Goal: Download file/media

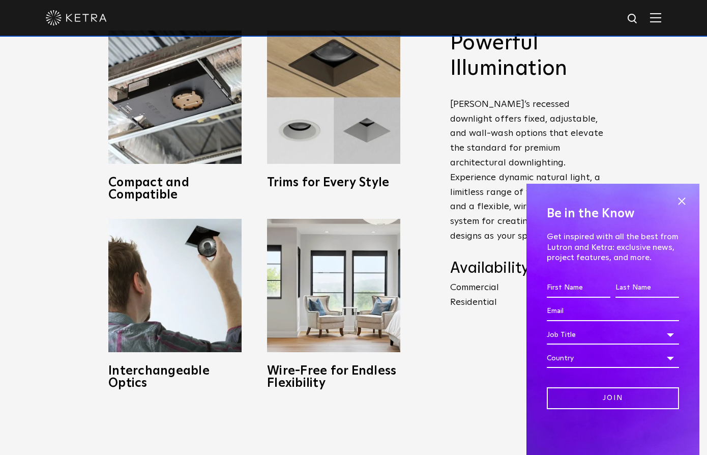
scroll to position [495, 0]
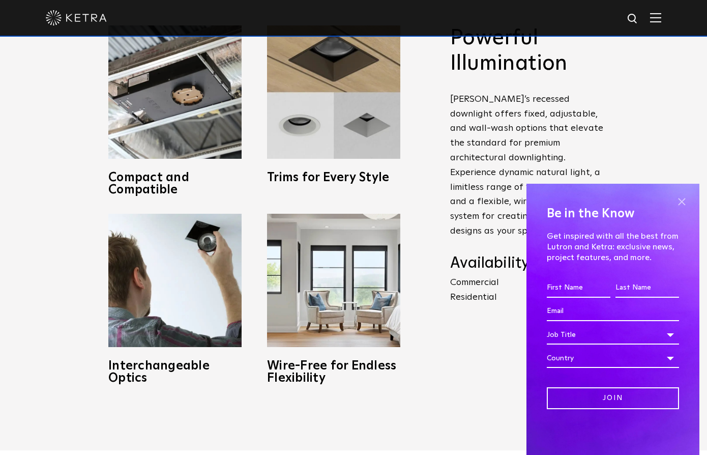
click at [684, 202] on span at bounding box center [681, 201] width 15 height 15
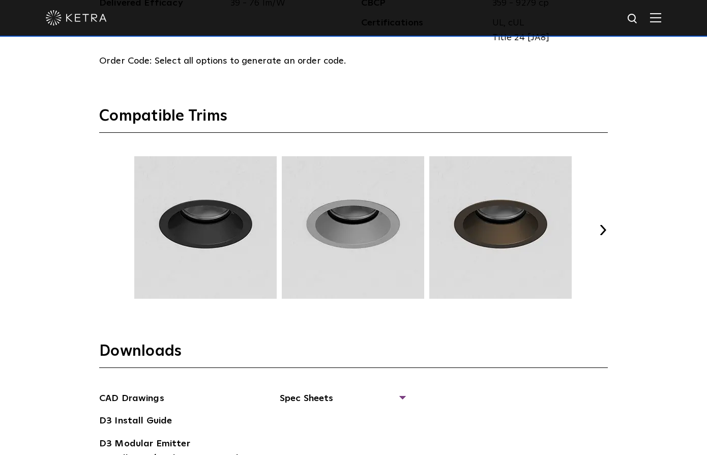
scroll to position [1342, 0]
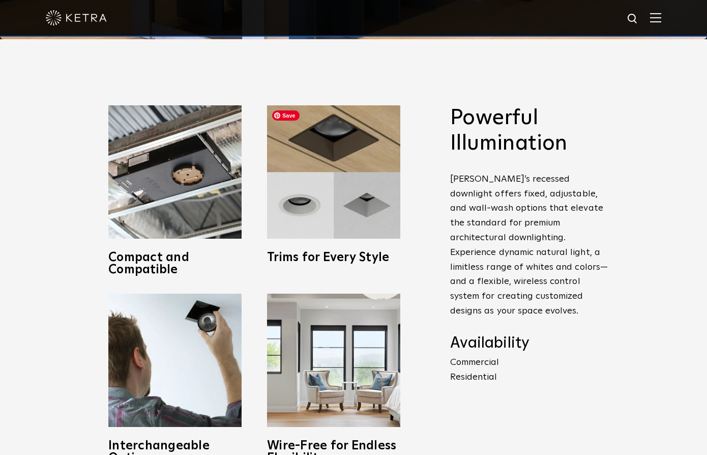
scroll to position [445, 0]
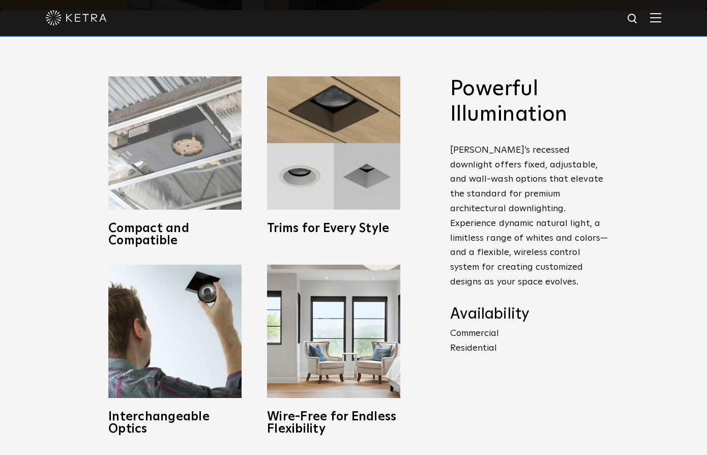
click at [144, 230] on h3 "Compact and Compatible" at bounding box center [174, 234] width 133 height 24
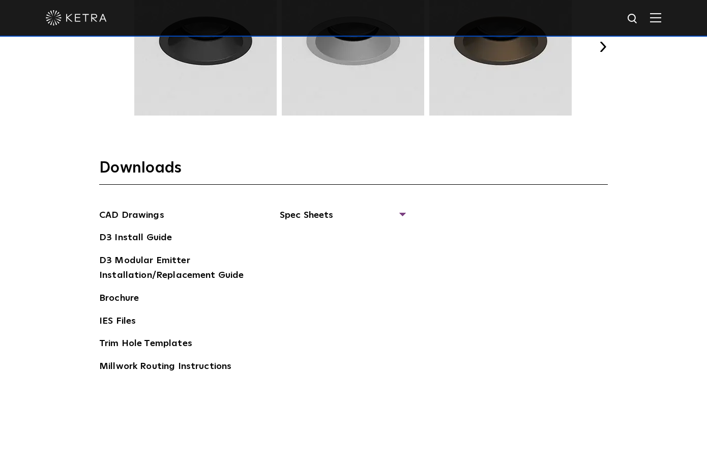
scroll to position [1579, 0]
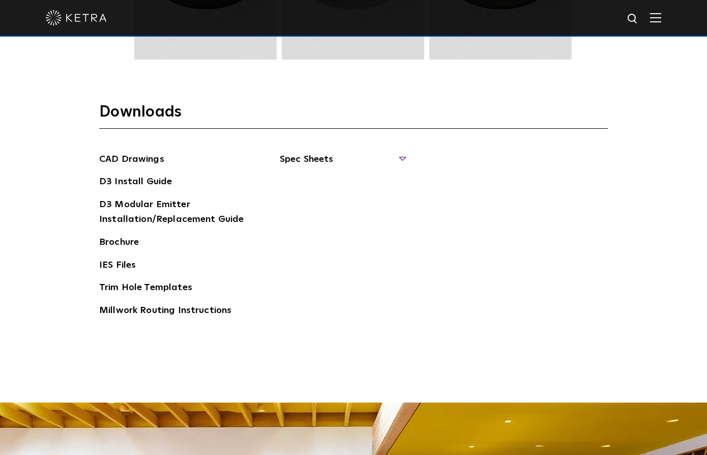
click at [308, 163] on span "Spec Sheets" at bounding box center [342, 163] width 125 height 22
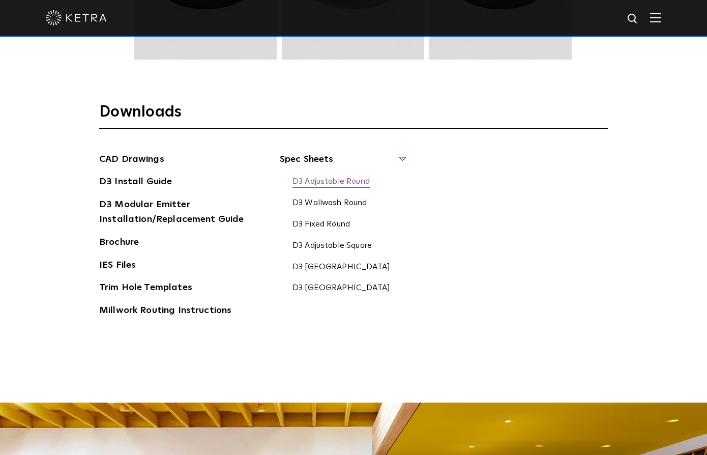
click at [311, 181] on link "D3 Adjustable Round" at bounding box center [330, 181] width 77 height 11
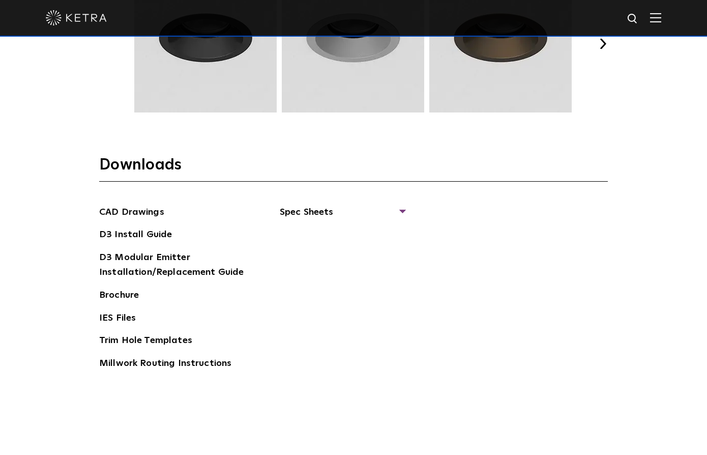
scroll to position [1541, 0]
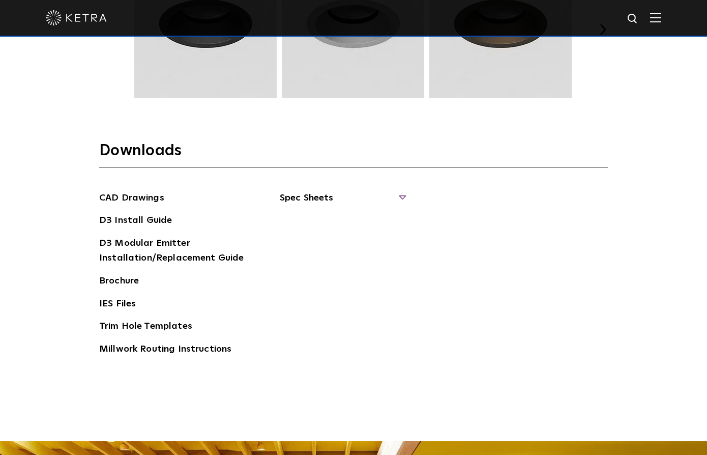
click at [306, 195] on span "Spec Sheets" at bounding box center [342, 202] width 125 height 22
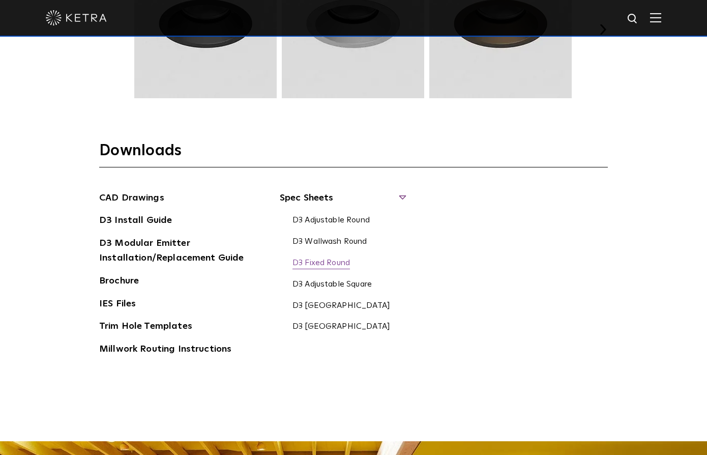
click at [318, 262] on link "D3 Fixed Round" at bounding box center [320, 263] width 57 height 11
